Goal: Transaction & Acquisition: Purchase product/service

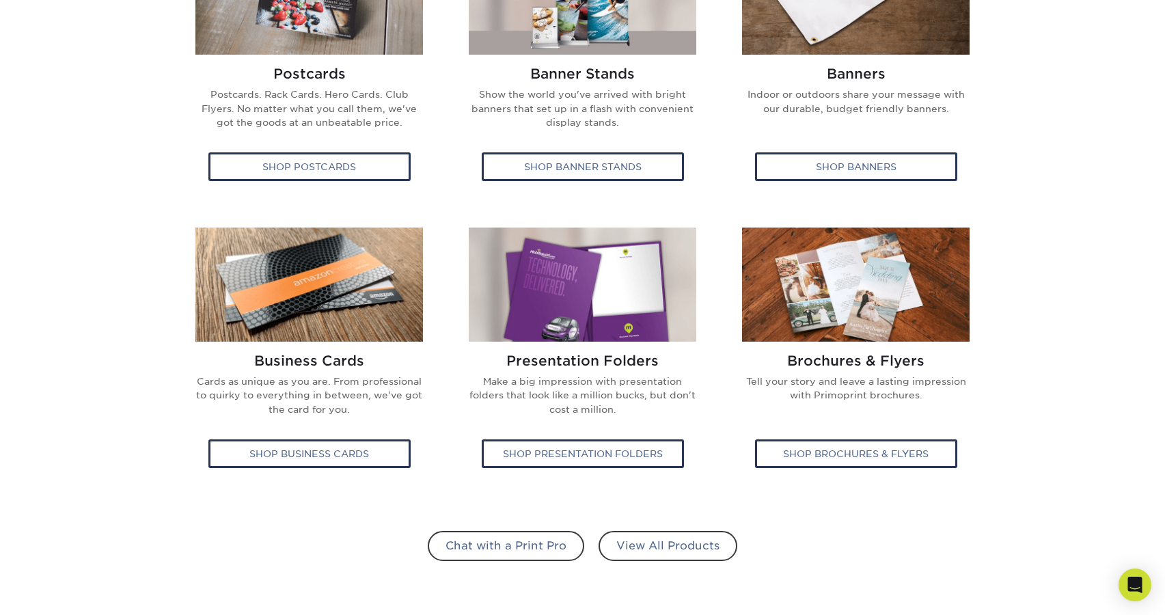
scroll to position [631, 0]
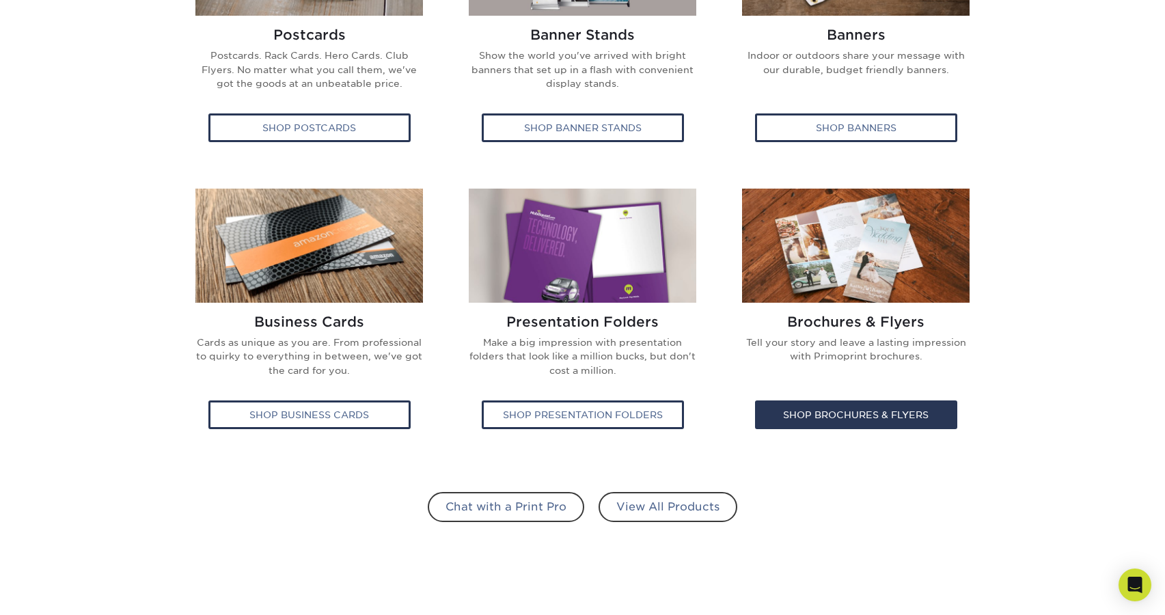
click at [857, 299] on img at bounding box center [856, 246] width 228 height 114
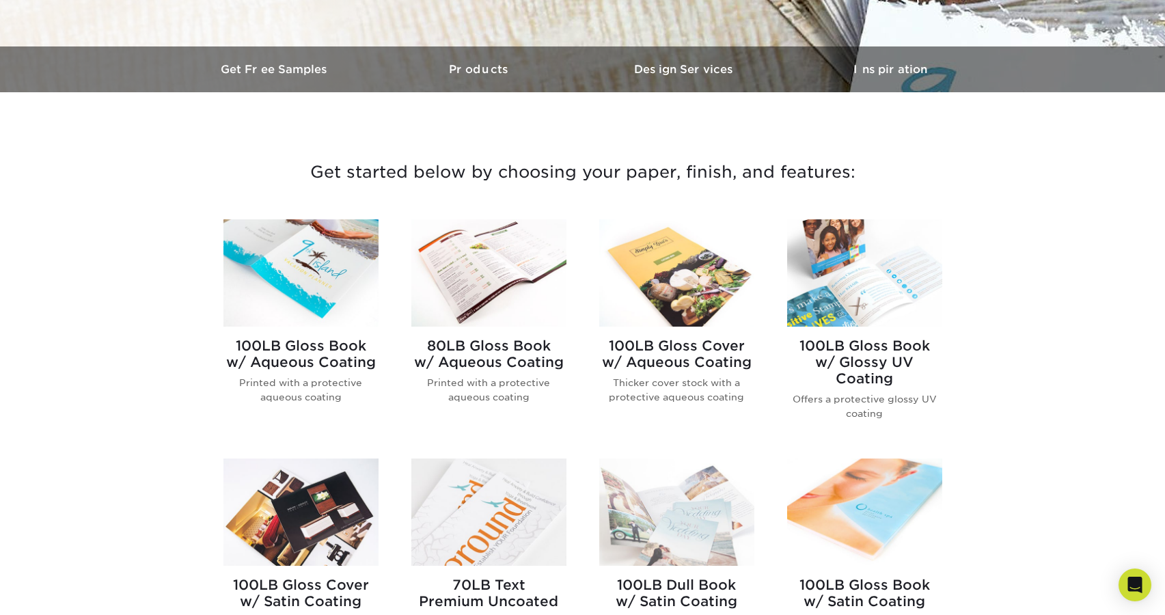
scroll to position [383, 0]
click at [505, 278] on img at bounding box center [488, 272] width 155 height 107
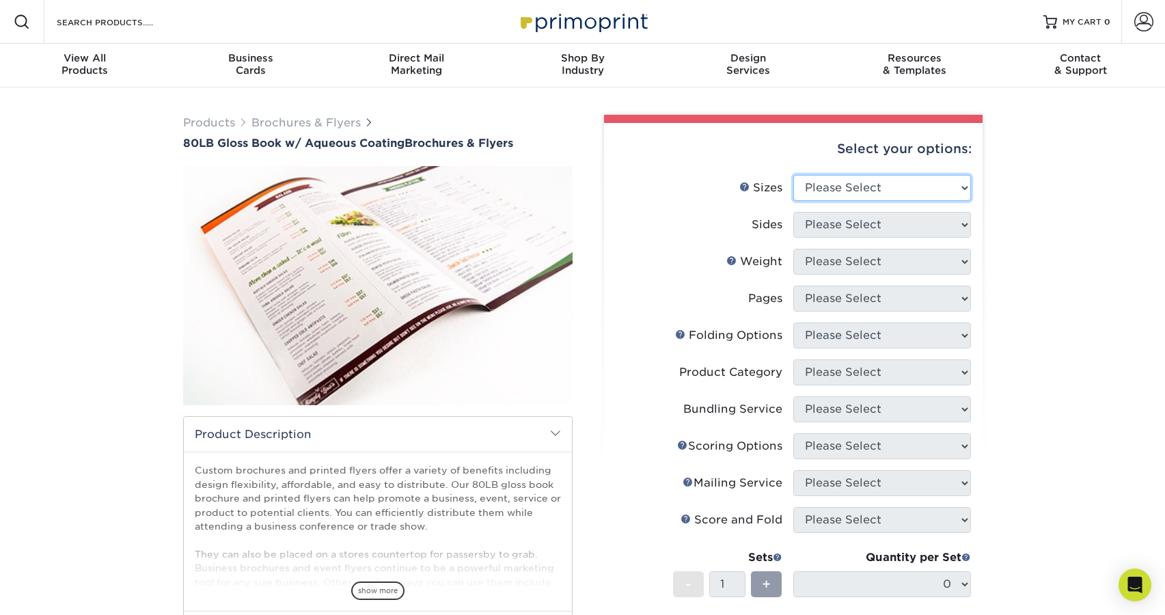
click at [853, 193] on select "Please Select 3.67" x 8.5" 3.67" x 8.5" 4" x 6" 4" x 8.5" 4" x 9" 4" x 11" 4" x…" at bounding box center [883, 188] width 178 height 26
select select "8.50x14.00"
click at [794, 175] on select "Please Select 3.67" x 8.5" 3.67" x 8.5" 4" x 6" 4" x 8.5" 4" x 9" 4" x 11" 4" x…" at bounding box center [883, 188] width 178 height 26
click at [856, 230] on select "Please Select Print Both Sides Print Front Only" at bounding box center [883, 225] width 178 height 26
select select "13abbda7-1d64-4f25-8bb2-c179b224825d"
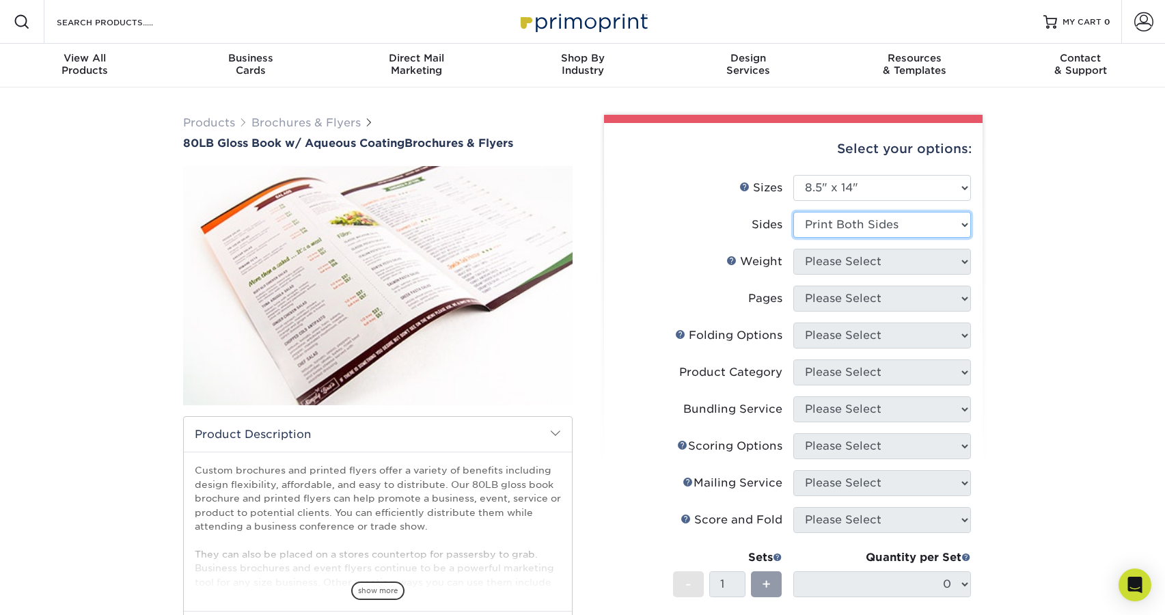
click at [794, 212] on select "Please Select Print Both Sides Print Front Only" at bounding box center [883, 225] width 178 height 26
click at [841, 261] on select "Please Select 80LB" at bounding box center [883, 262] width 178 height 26
select select "80LB"
click at [794, 249] on select "Please Select 80LB" at bounding box center [883, 262] width 178 height 26
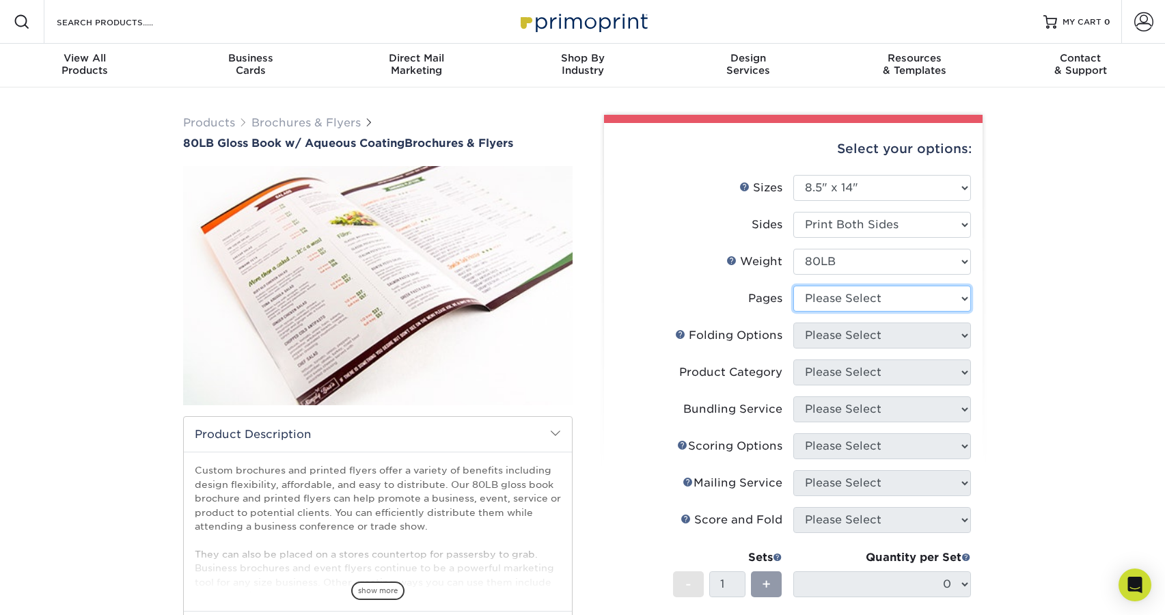
click at [835, 299] on select "Please Select 0" at bounding box center [883, 299] width 178 height 26
select select "0"
click at [794, 286] on select "Please Select 0" at bounding box center [883, 299] width 178 height 26
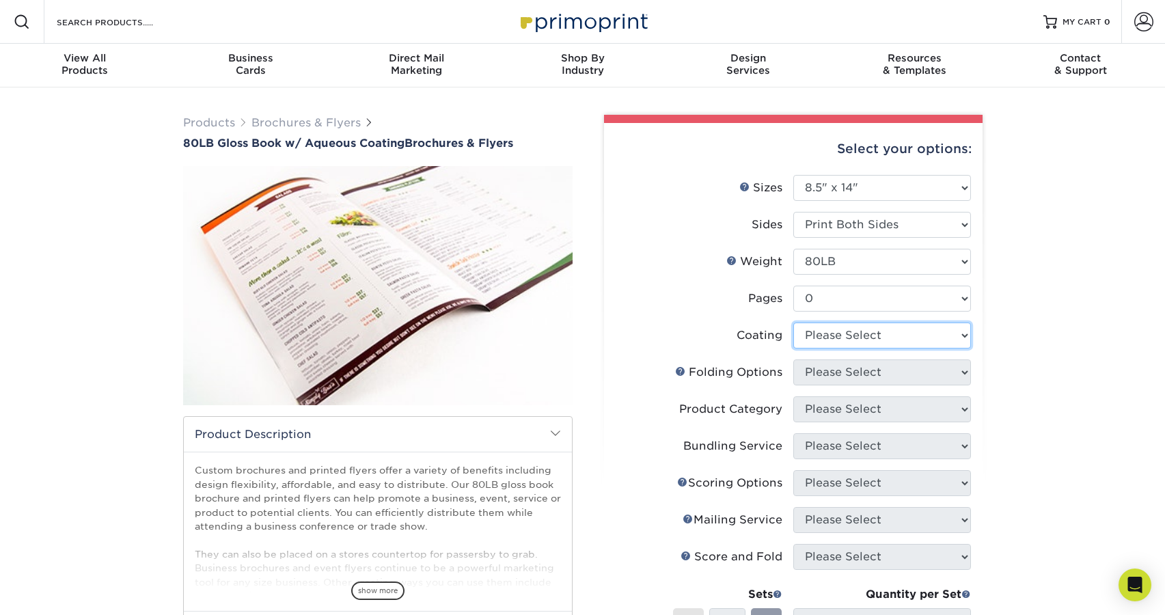
click at [833, 336] on select at bounding box center [883, 336] width 178 height 26
select select "d41dab50-ff65-4f4f-bb17-2afe4d36ae33"
click at [794, 323] on select at bounding box center [883, 336] width 178 height 26
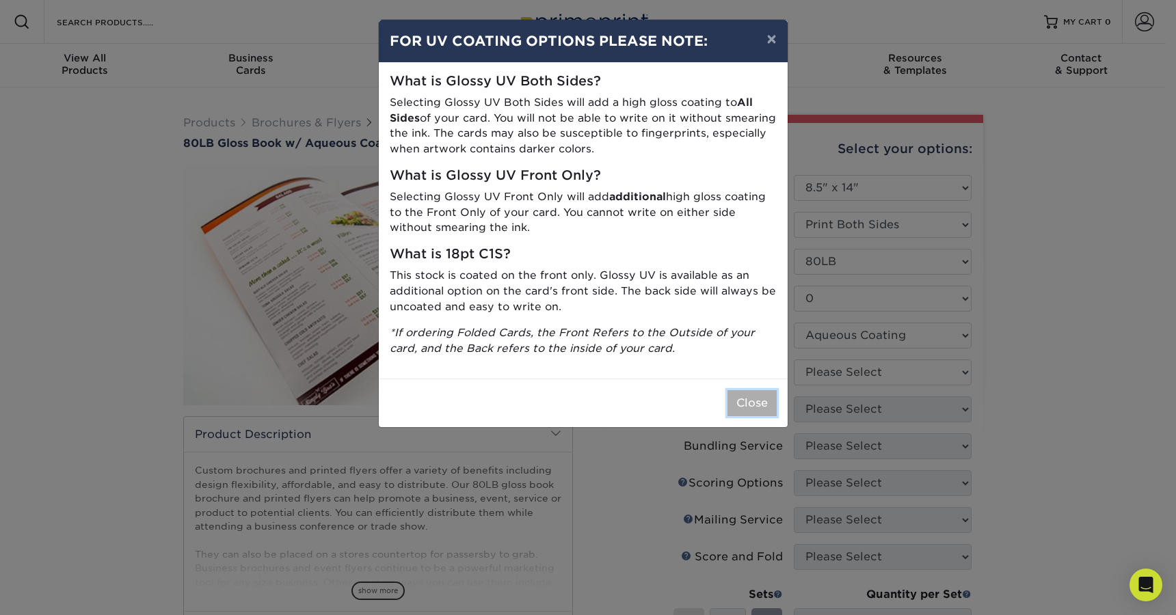
click at [744, 403] on button "Close" at bounding box center [751, 403] width 49 height 26
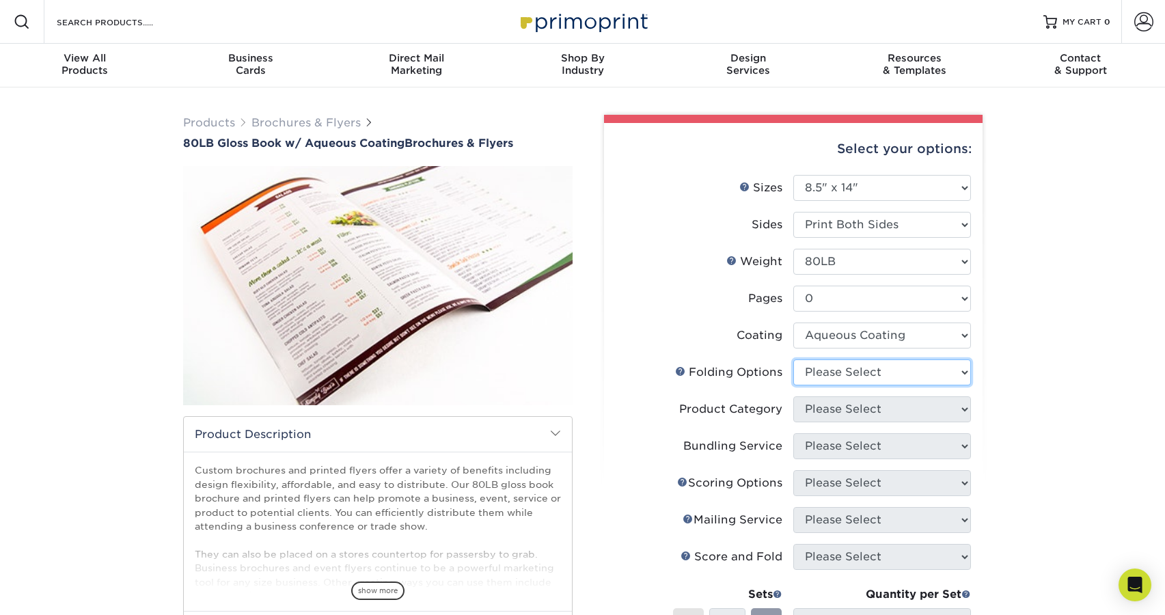
click at [861, 371] on select "Please Select" at bounding box center [883, 373] width 178 height 26
click at [794, 360] on select "Please Select" at bounding box center [883, 373] width 178 height 26
click at [822, 383] on select "Please Select" at bounding box center [883, 373] width 178 height 26
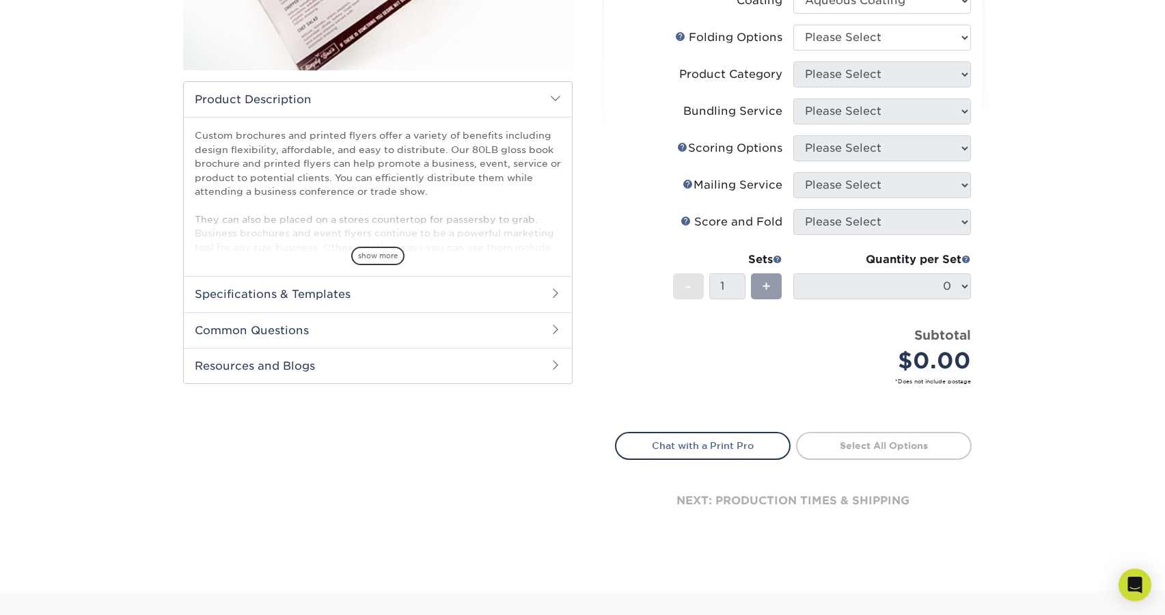
scroll to position [130, 0]
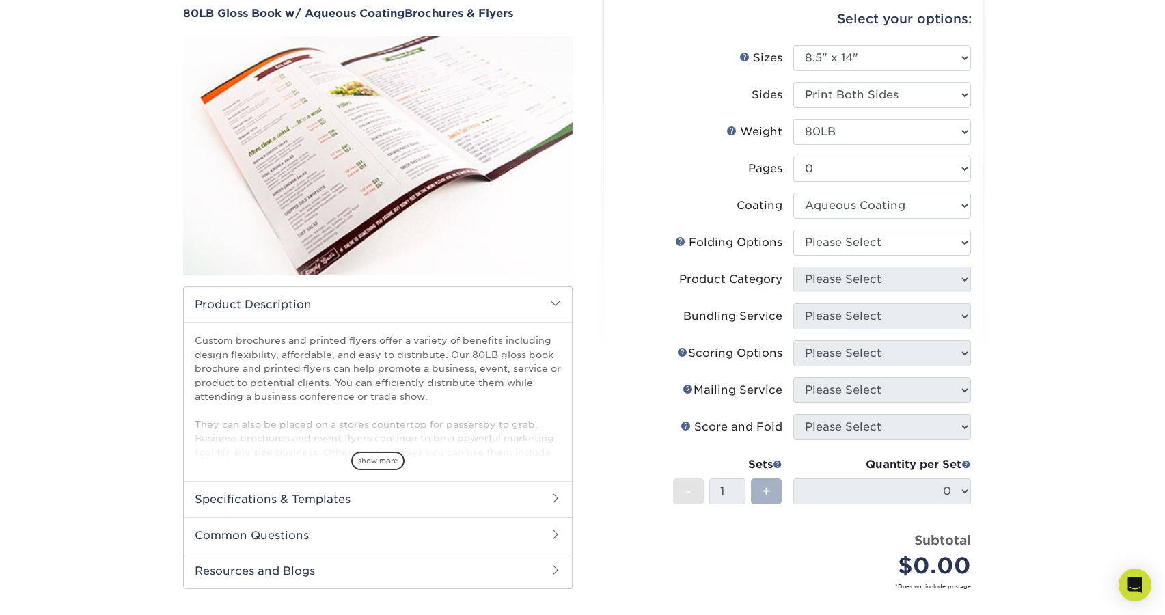
click at [763, 490] on span "+" at bounding box center [766, 491] width 9 height 21
click at [768, 492] on span "+" at bounding box center [766, 491] width 9 height 21
